Goal: Transaction & Acquisition: Book appointment/travel/reservation

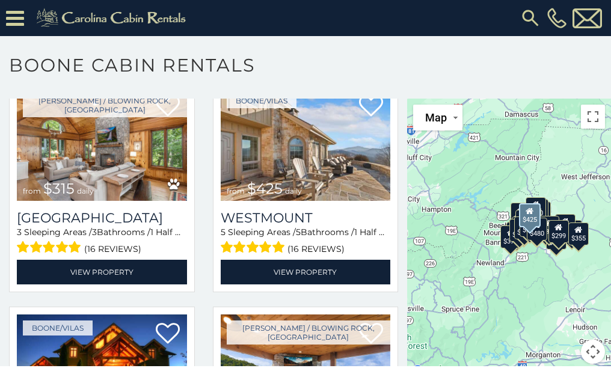
scroll to position [361, 0]
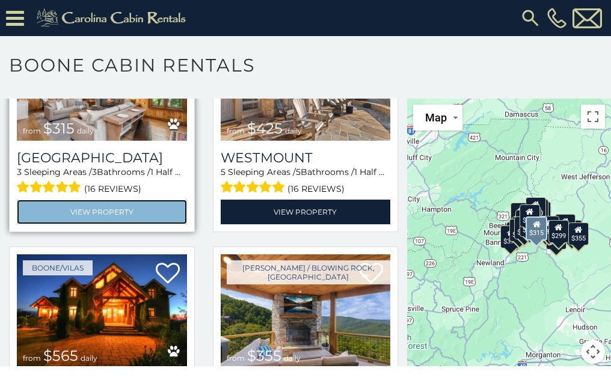
click at [103, 200] on link "View Property" at bounding box center [102, 212] width 170 height 25
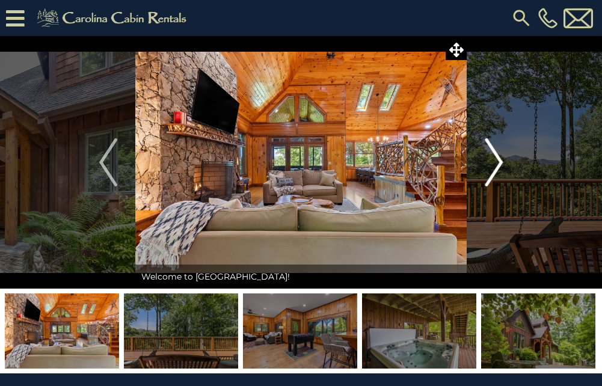
click at [500, 161] on img "Next" at bounding box center [494, 162] width 18 height 48
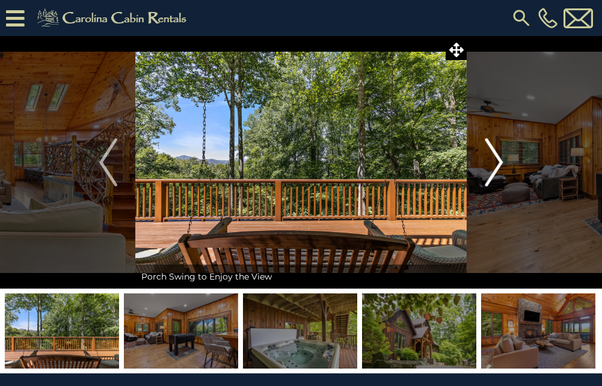
click at [500, 161] on img "Next" at bounding box center [494, 162] width 18 height 48
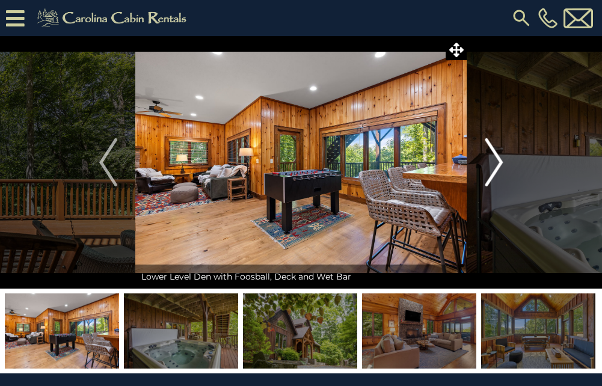
click at [500, 161] on img "Next" at bounding box center [494, 162] width 18 height 48
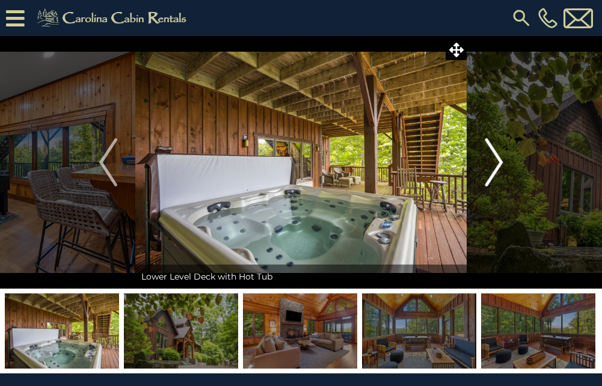
click at [500, 161] on img "Next" at bounding box center [494, 162] width 18 height 48
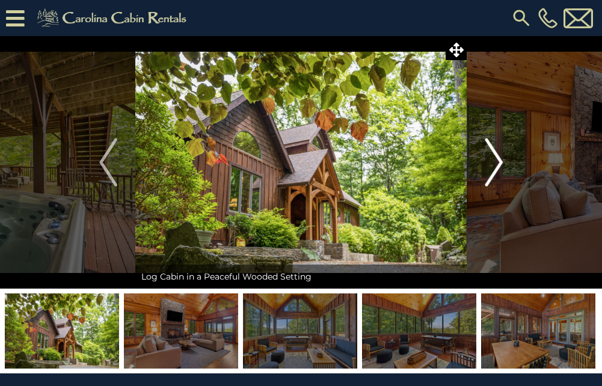
click at [500, 161] on img "Next" at bounding box center [494, 162] width 18 height 48
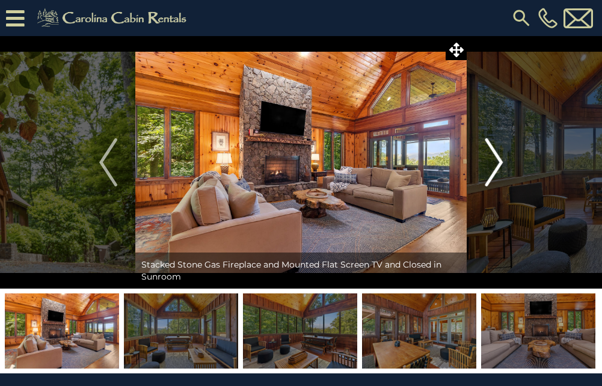
click at [500, 161] on img "Next" at bounding box center [494, 162] width 18 height 48
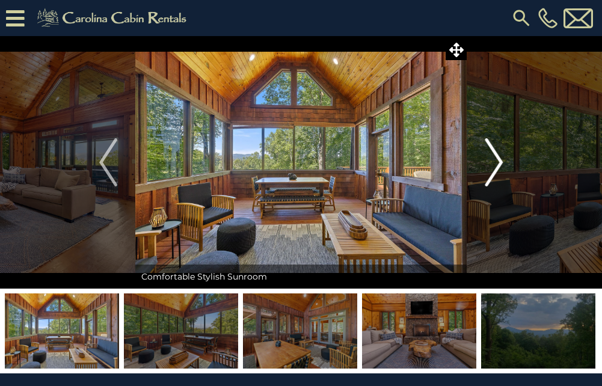
click at [500, 161] on img "Next" at bounding box center [494, 162] width 18 height 48
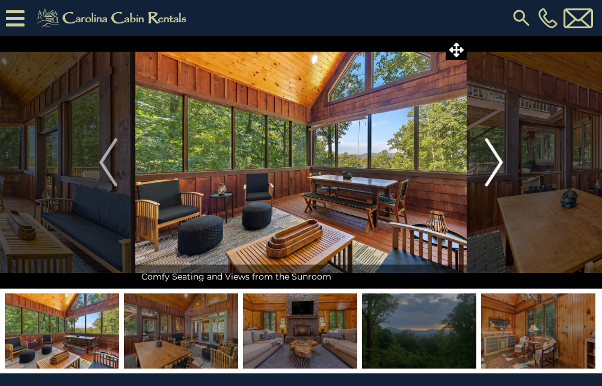
click at [500, 160] on img "Next" at bounding box center [494, 162] width 18 height 48
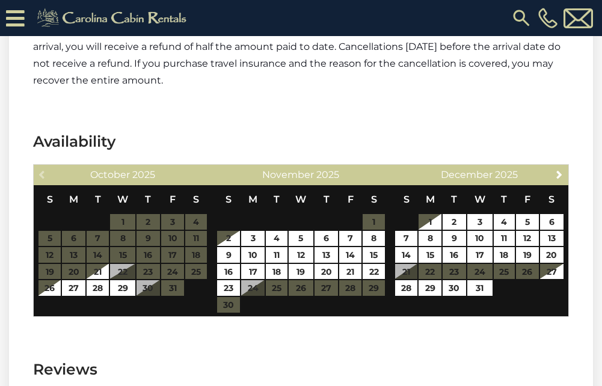
scroll to position [2406, 0]
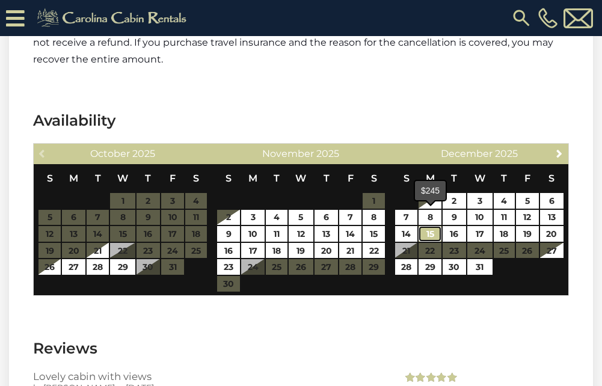
click at [434, 226] on link "15" at bounding box center [430, 234] width 22 height 16
type input "**********"
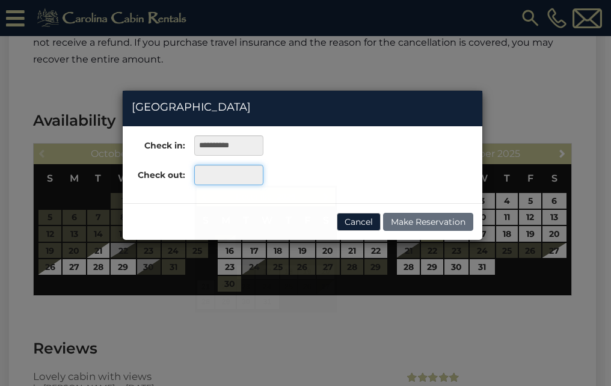
click at [219, 177] on input "text" at bounding box center [228, 175] width 69 height 20
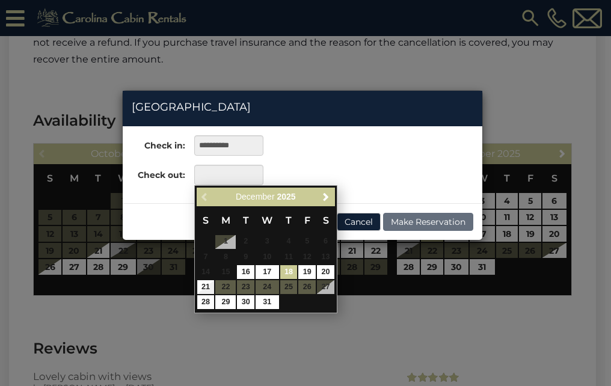
click at [287, 269] on link "18" at bounding box center [288, 272] width 17 height 14
type input "**********"
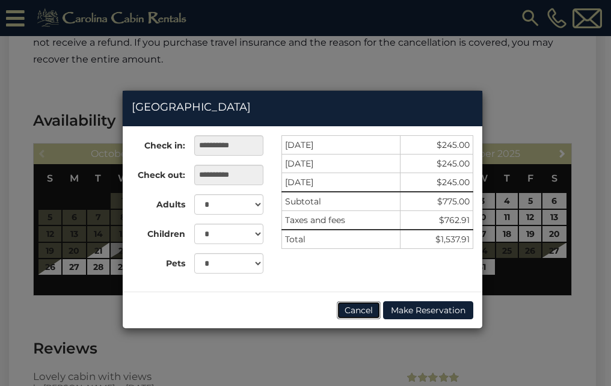
click at [361, 307] on button "Cancel" at bounding box center [359, 310] width 44 height 18
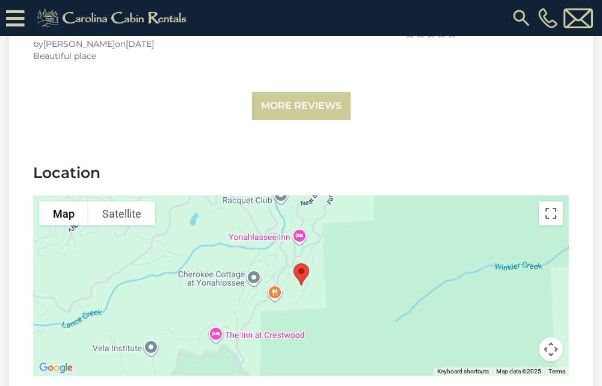
scroll to position [2947, 0]
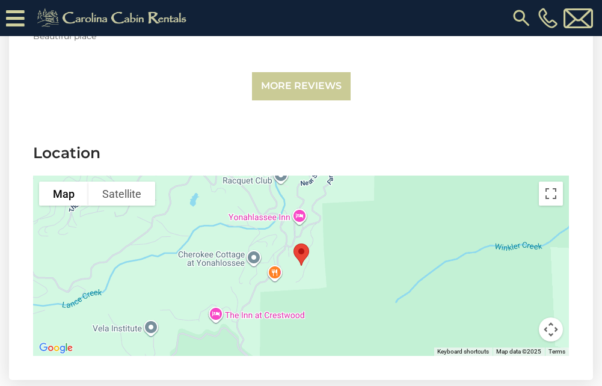
click at [298, 198] on div at bounding box center [301, 266] width 536 height 180
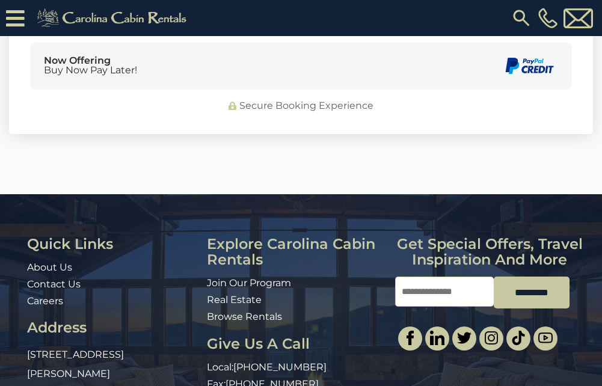
scroll to position [3720, 0]
